Goal: Task Accomplishment & Management: Manage account settings

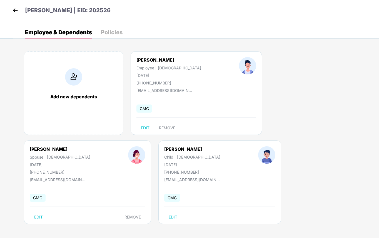
click at [14, 9] on img at bounding box center [15, 10] width 8 height 8
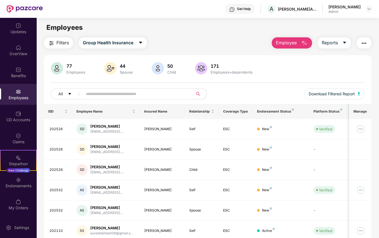
click at [95, 95] on input "text" at bounding box center [136, 94] width 100 height 8
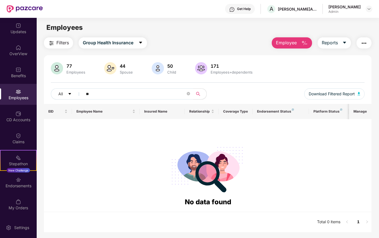
type input "*"
click at [95, 95] on input "*" at bounding box center [136, 94] width 100 height 8
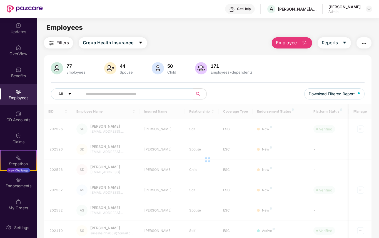
click at [14, 91] on div "Employees" at bounding box center [18, 94] width 37 height 21
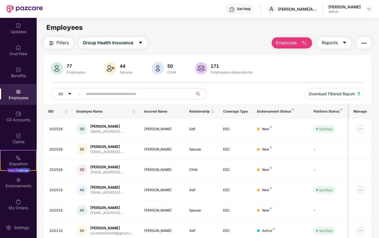
click at [17, 91] on img at bounding box center [19, 92] width 6 height 6
click at [19, 73] on div "Benefits" at bounding box center [18, 76] width 37 height 6
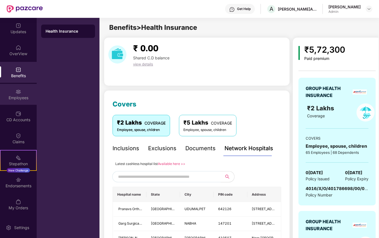
click at [18, 91] on img at bounding box center [19, 92] width 6 height 6
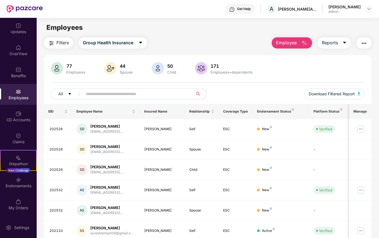
click at [101, 95] on input "text" at bounding box center [136, 94] width 100 height 8
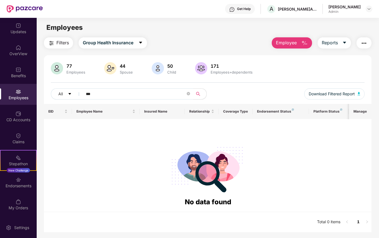
drag, startPoint x: 100, startPoint y: 95, endPoint x: 80, endPoint y: 96, distance: 19.8
click at [80, 96] on span "***" at bounding box center [136, 93] width 114 height 11
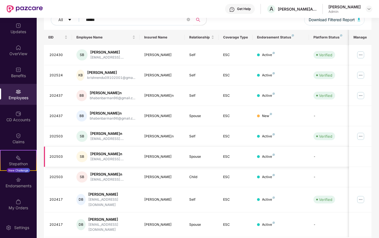
scroll to position [85, 0]
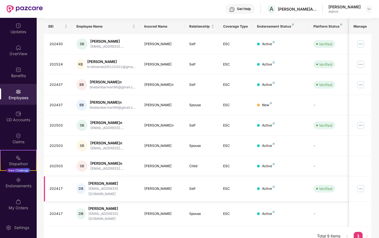
type input "******"
click at [360, 186] on img at bounding box center [361, 188] width 9 height 9
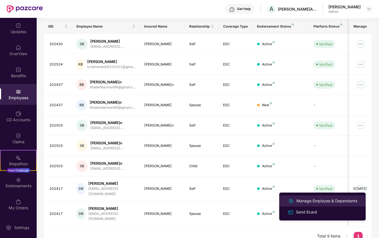
click at [317, 200] on div "Manage Employee & Dependents" at bounding box center [327, 200] width 63 height 6
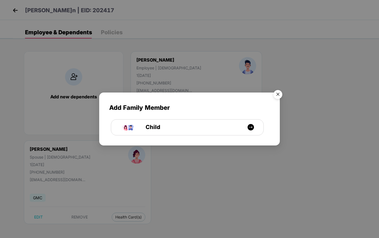
click at [277, 95] on img "Close" at bounding box center [278, 95] width 16 height 16
